Goal: Share content

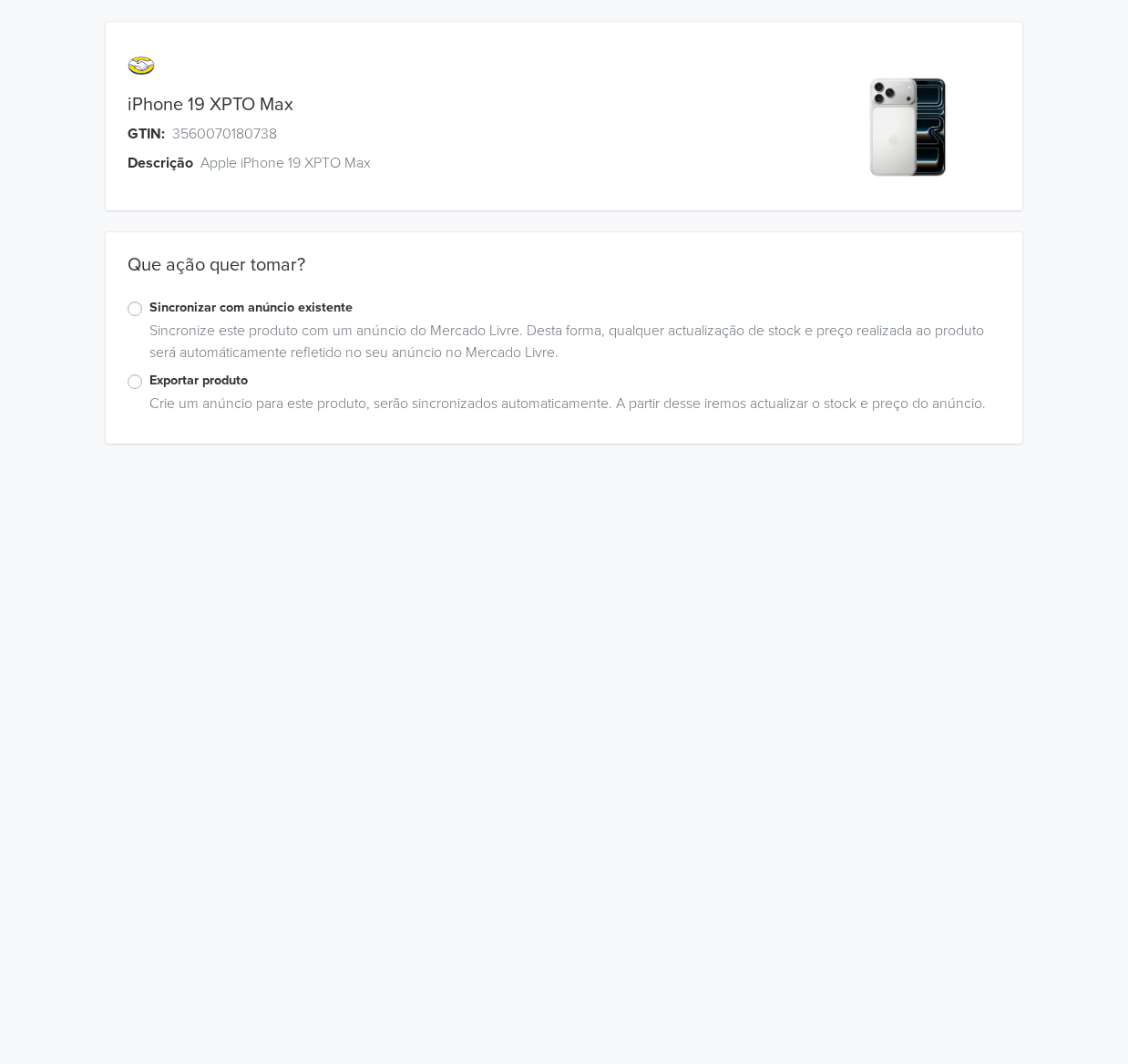
click at [226, 106] on link "iPhone 19 XPTO Max" at bounding box center [210, 104] width 166 height 22
click at [225, 106] on link "iPhone 19 XPTO Max" at bounding box center [210, 104] width 166 height 22
click at [197, 139] on span "3560070180738" at bounding box center [224, 133] width 105 height 22
click at [196, 387] on label "Exportar produto" at bounding box center [574, 380] width 852 height 20
click at [0, 0] on input "Exportar produto" at bounding box center [0, 0] width 0 height 0
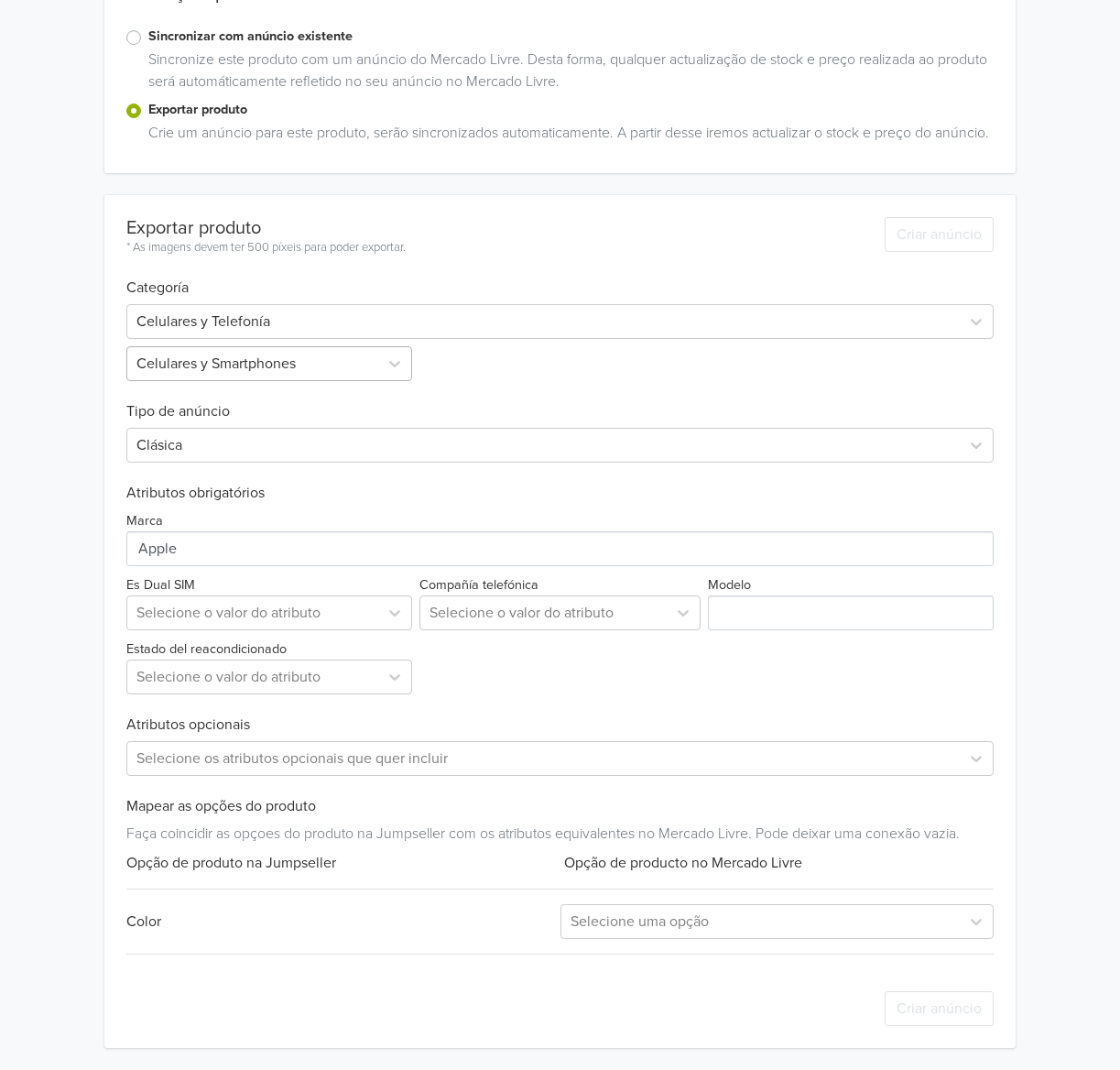
scroll to position [295, 0]
click at [232, 605] on div at bounding box center [252, 613] width 231 height 26
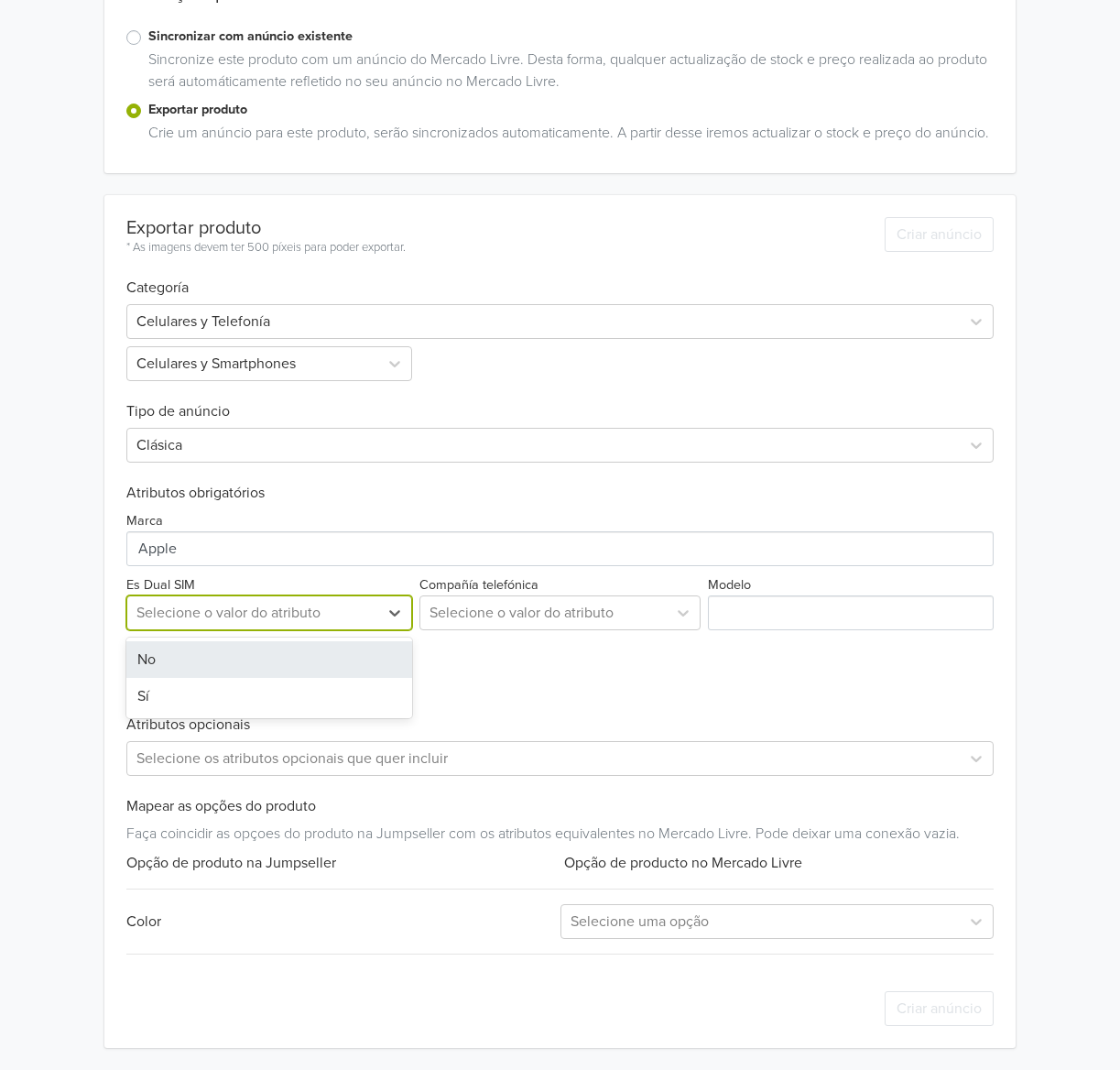
click at [188, 668] on div "No" at bounding box center [268, 659] width 285 height 37
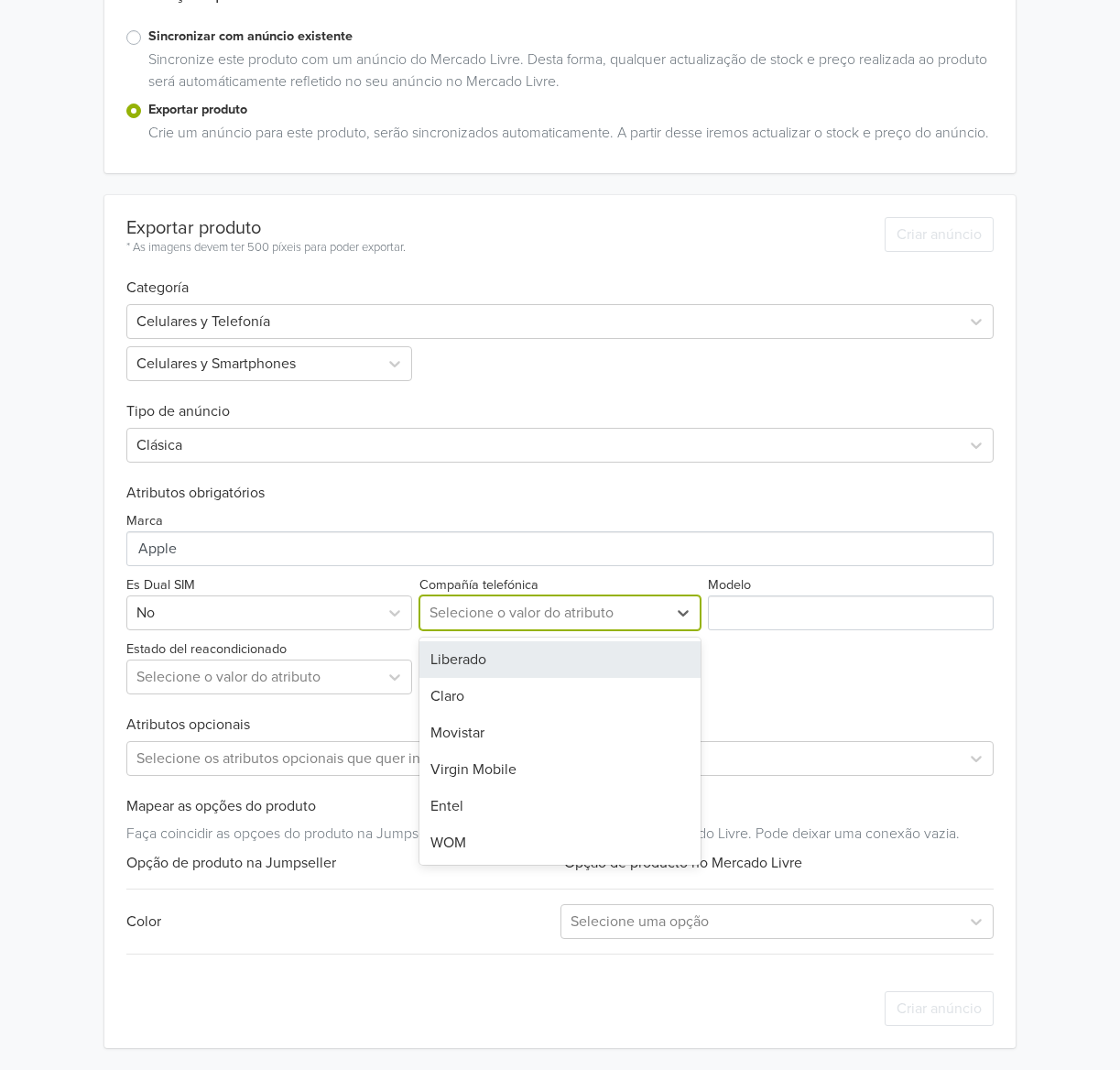
click at [524, 603] on div at bounding box center [543, 613] width 228 height 26
click at [496, 664] on div "Liberado" at bounding box center [560, 659] width 281 height 37
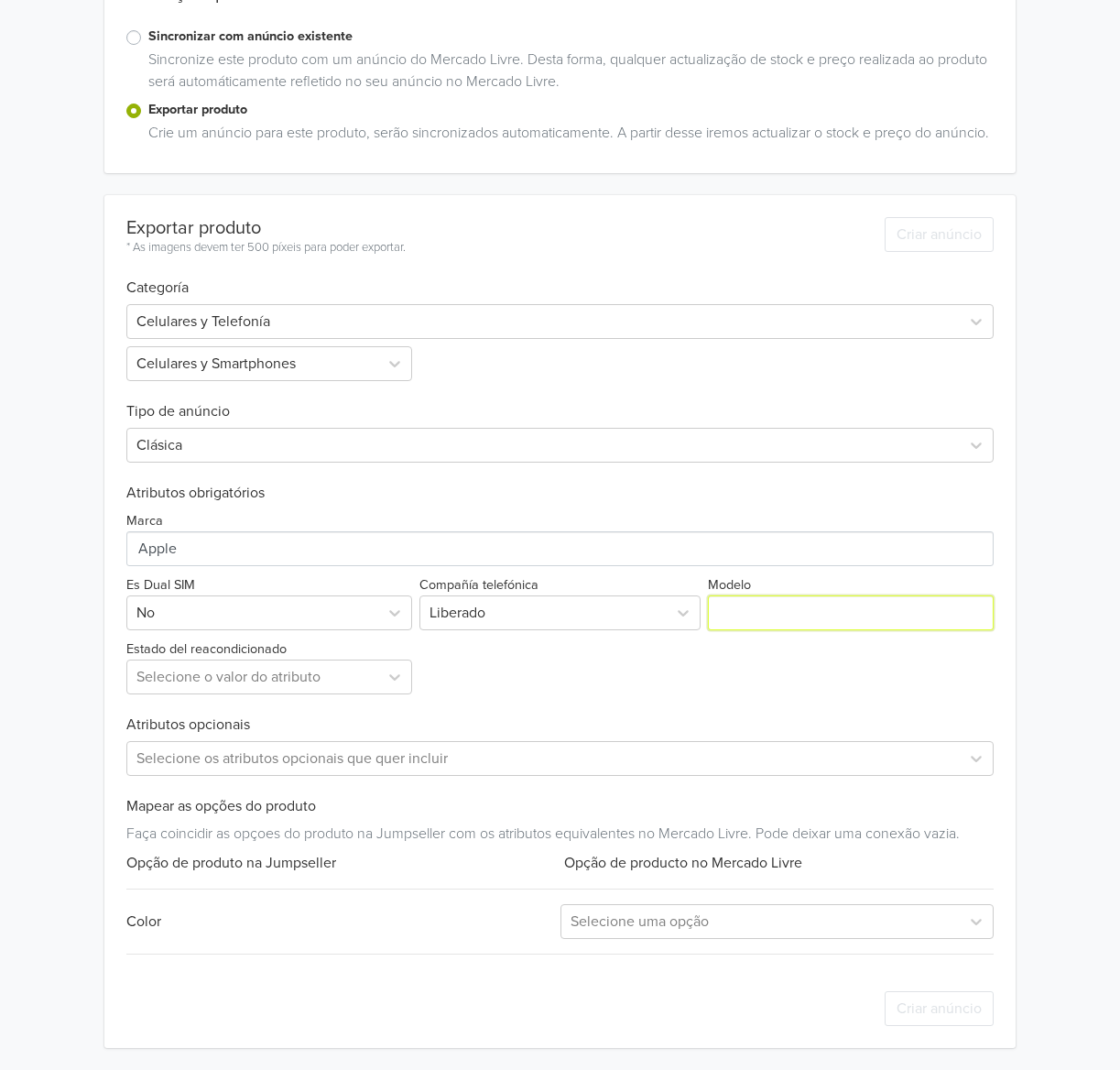
click at [800, 626] on input "Modelo" at bounding box center [851, 613] width 285 height 35
type input "19"
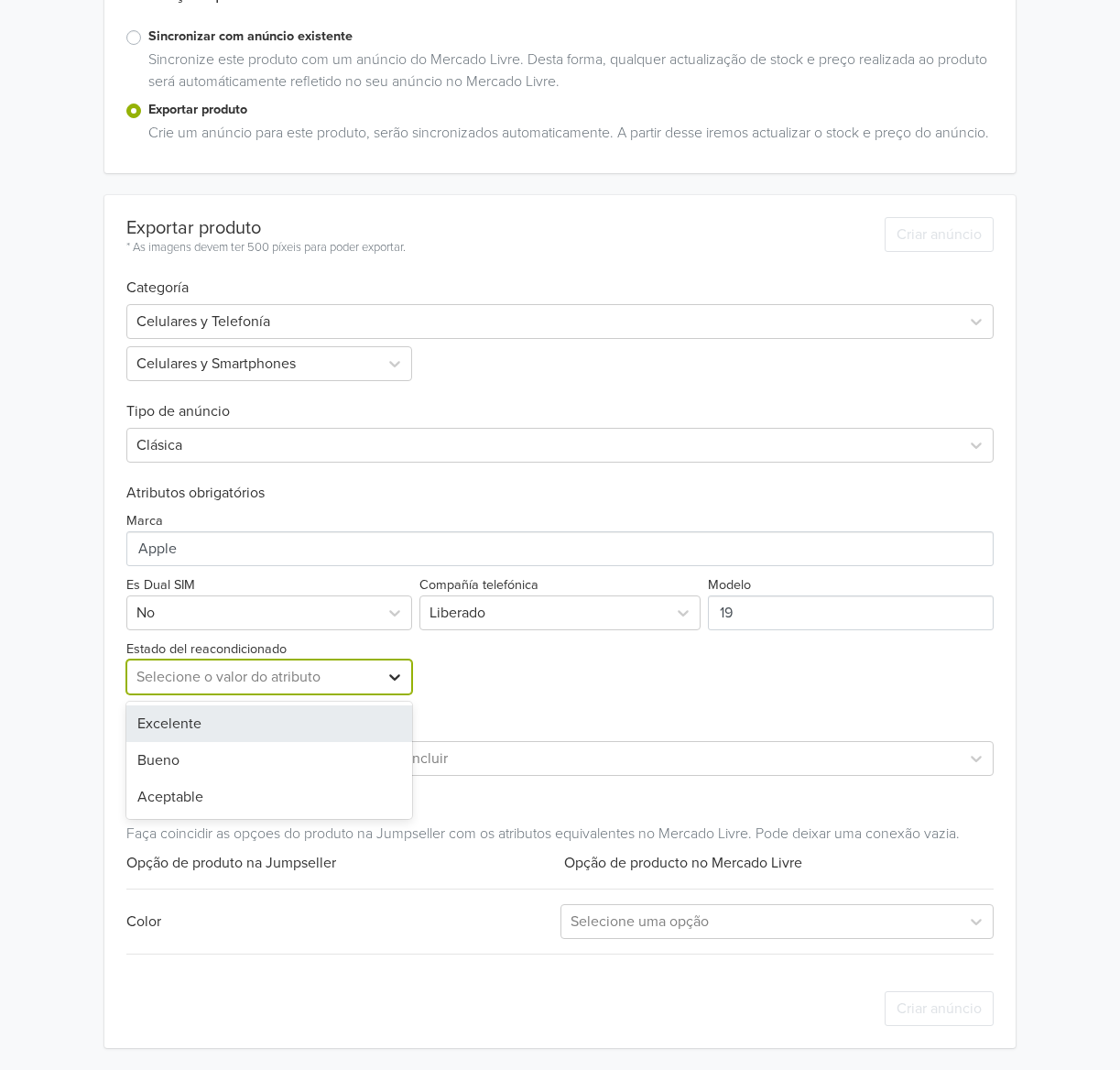
click at [403, 664] on div at bounding box center [395, 676] width 33 height 33
click at [324, 724] on div "Excelente" at bounding box center [268, 724] width 285 height 37
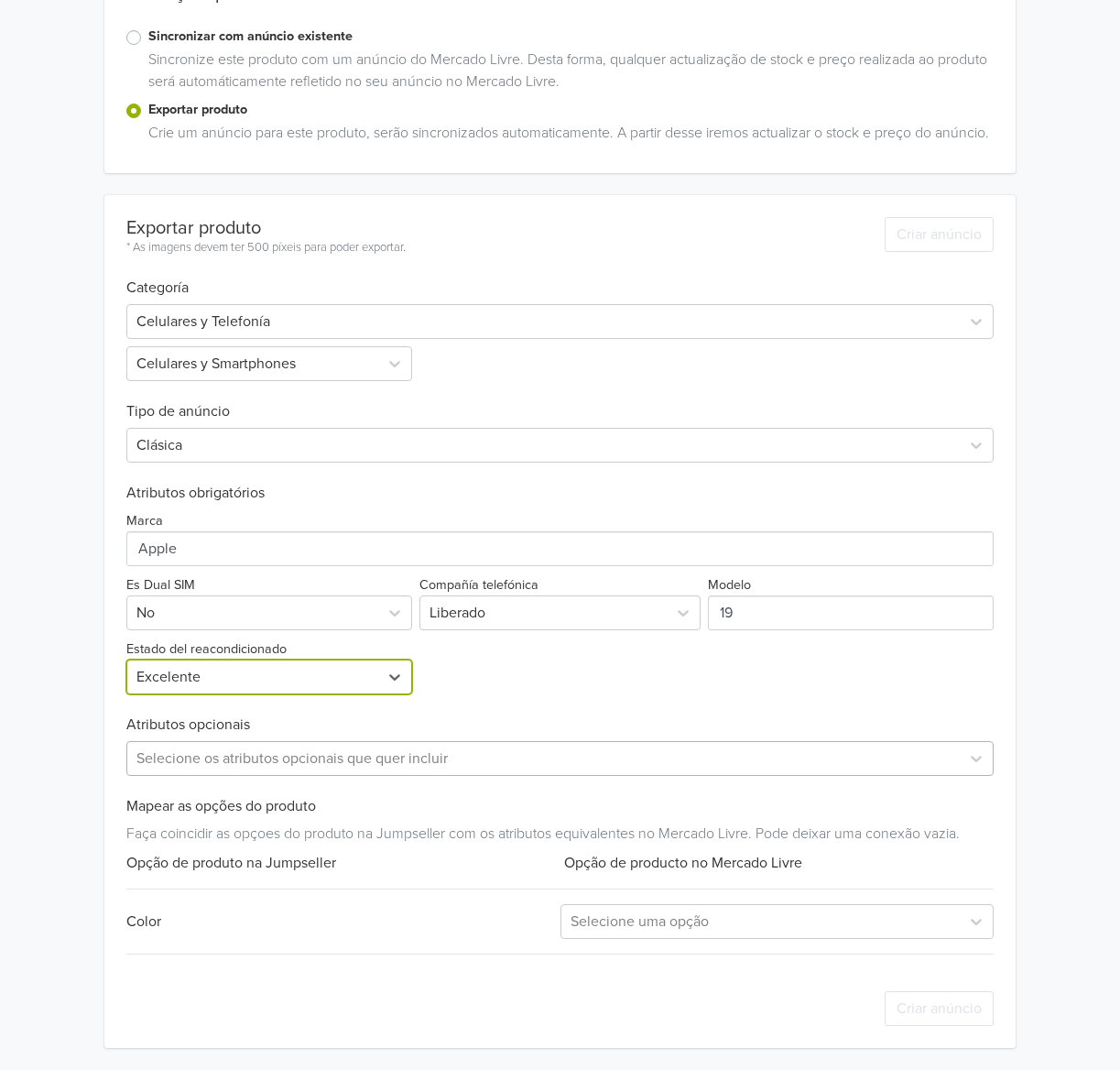
click at [231, 772] on div "Selecione os atributos opcionais que quer incluir" at bounding box center [542, 758] width 832 height 33
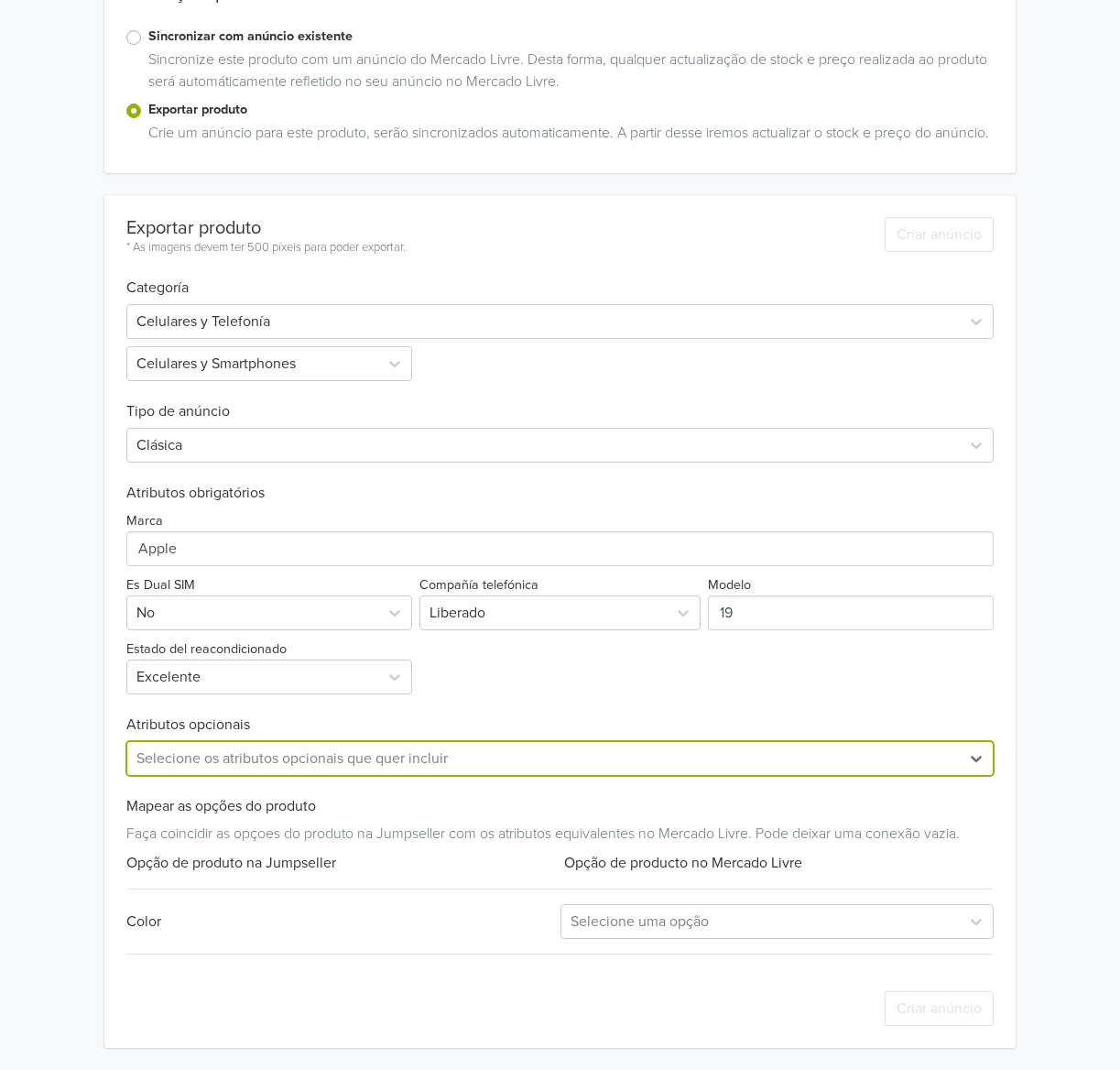
click at [253, 753] on div at bounding box center [543, 758] width 814 height 26
click at [668, 918] on div at bounding box center [761, 921] width 380 height 26
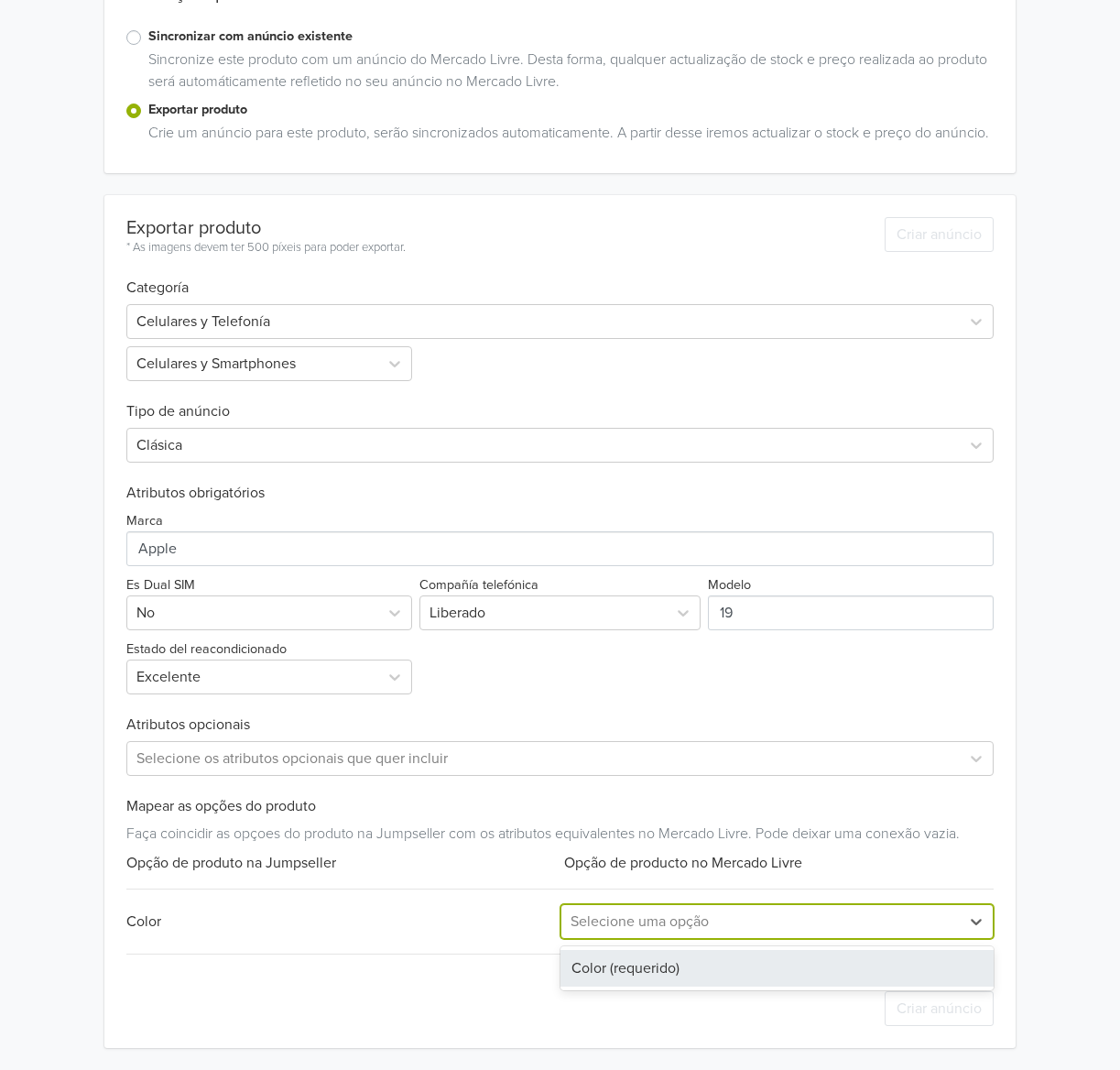
click at [660, 968] on div "Color (requerido)" at bounding box center [777, 969] width 433 height 37
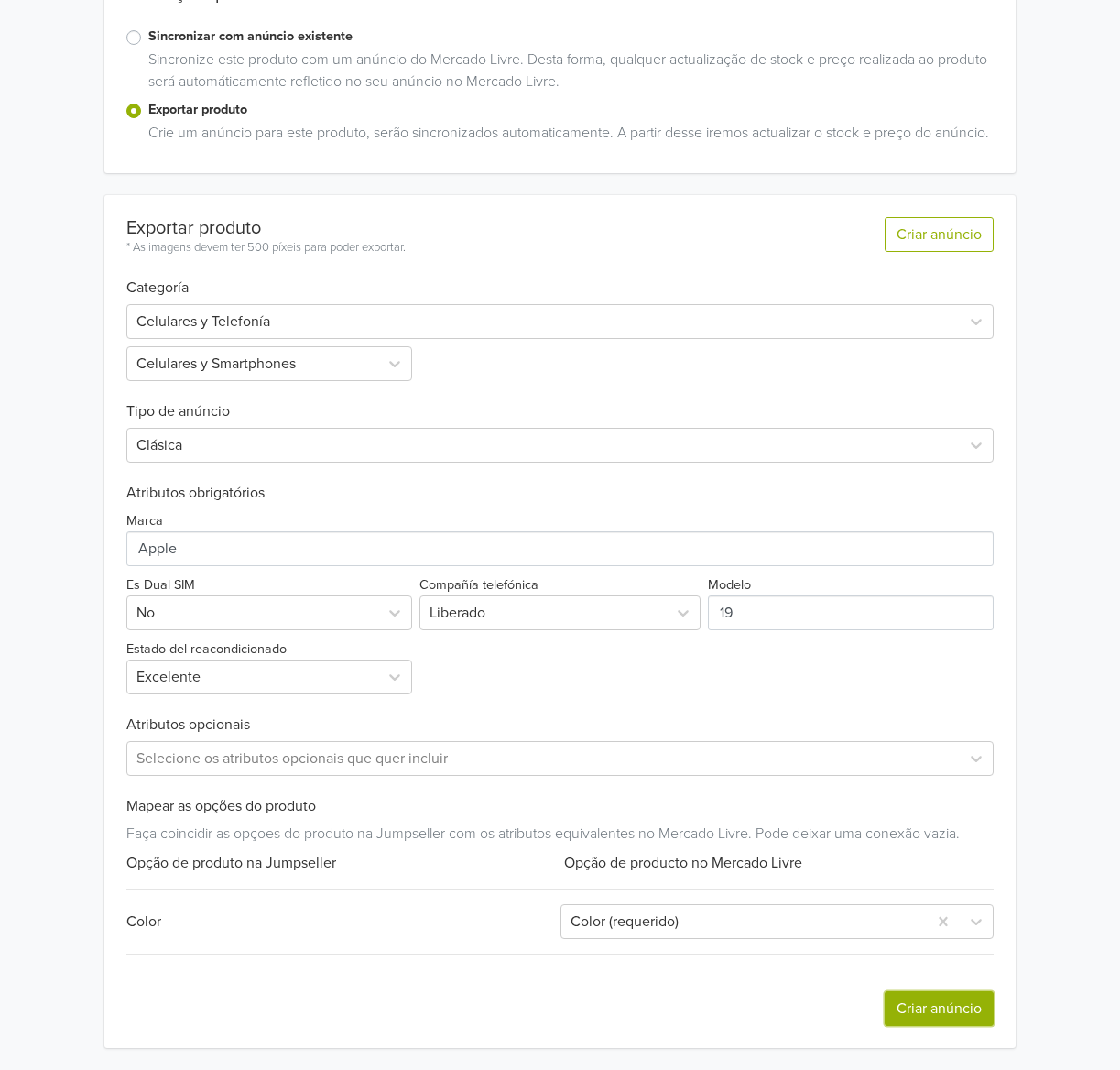
click at [953, 1014] on button "Criar anúncio" at bounding box center [939, 1008] width 109 height 35
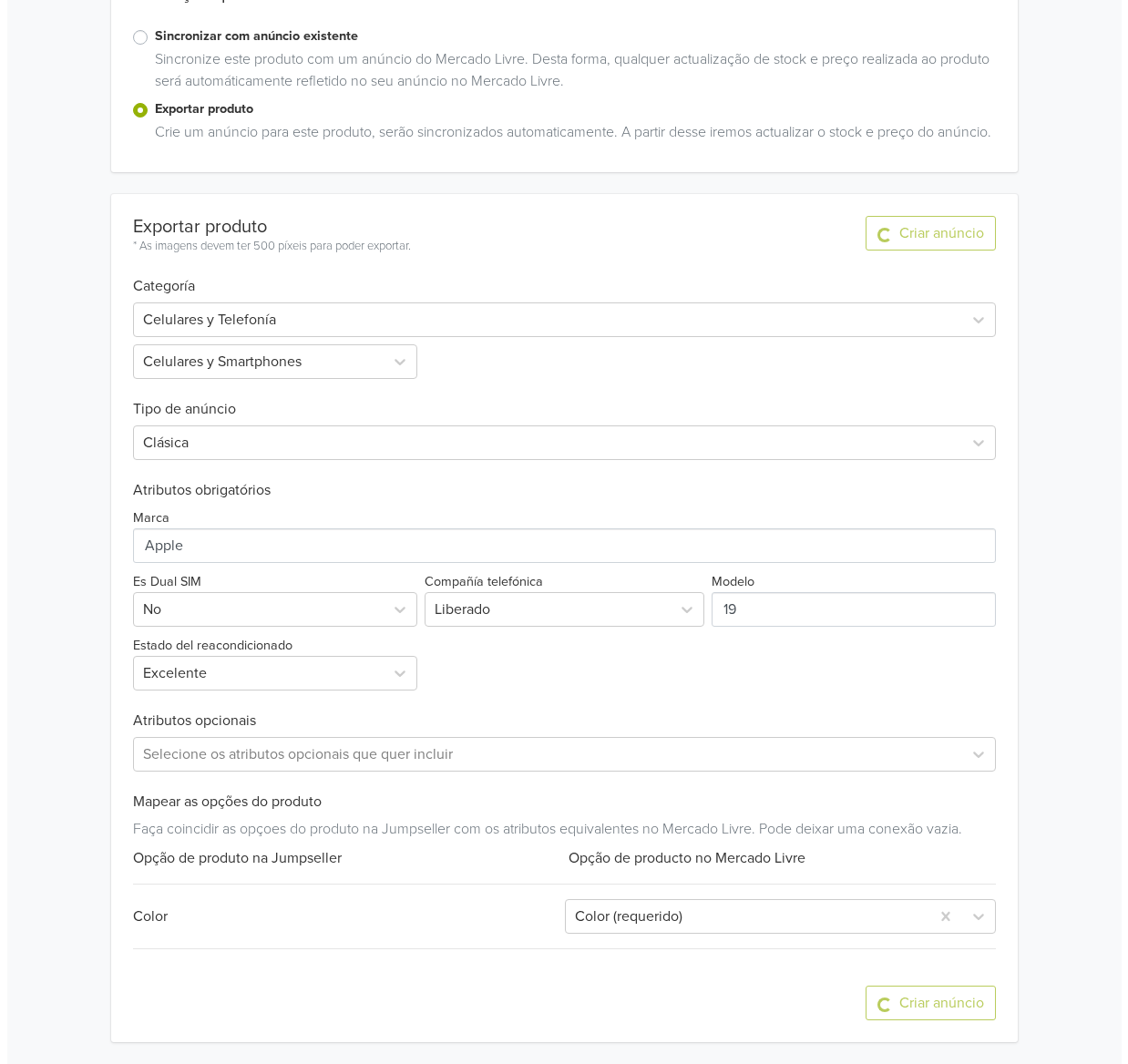
scroll to position [0, 0]
